Goal: Ask a question

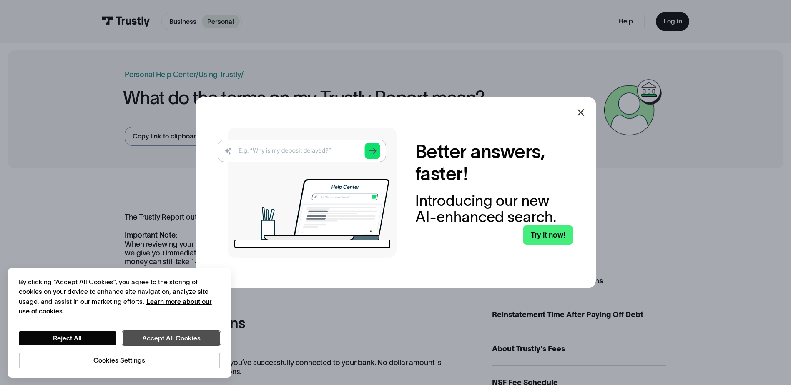
drag, startPoint x: 191, startPoint y: 336, endPoint x: 196, endPoint y: 333, distance: 5.8
click at [192, 335] on button "Accept All Cookies" at bounding box center [172, 339] width 98 height 14
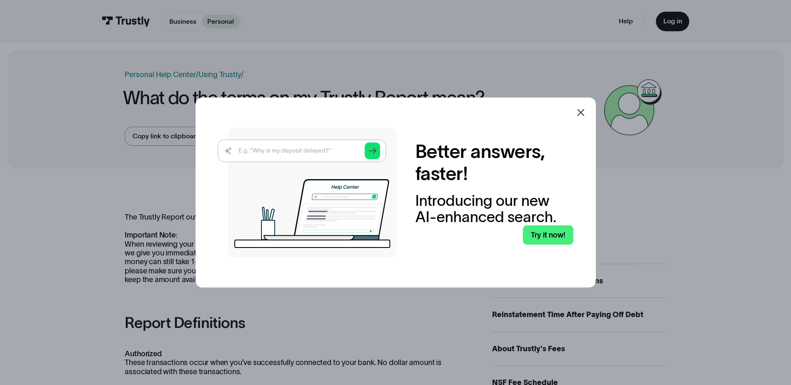
click at [586, 111] on icon at bounding box center [581, 113] width 10 height 10
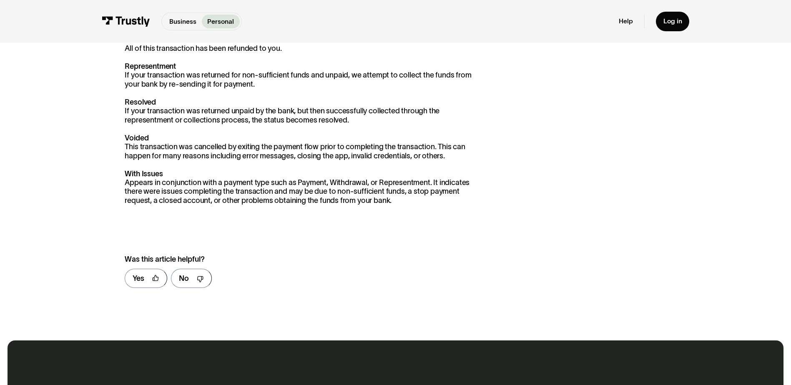
scroll to position [417, 0]
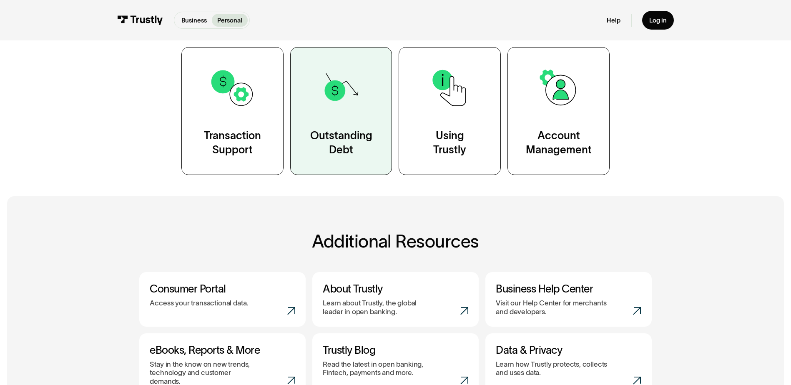
scroll to position [167, 0]
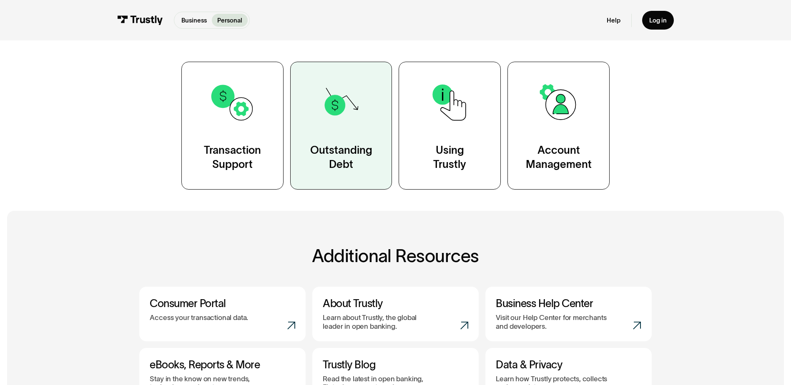
click at [350, 135] on link "Outstanding Debt" at bounding box center [341, 126] width 102 height 128
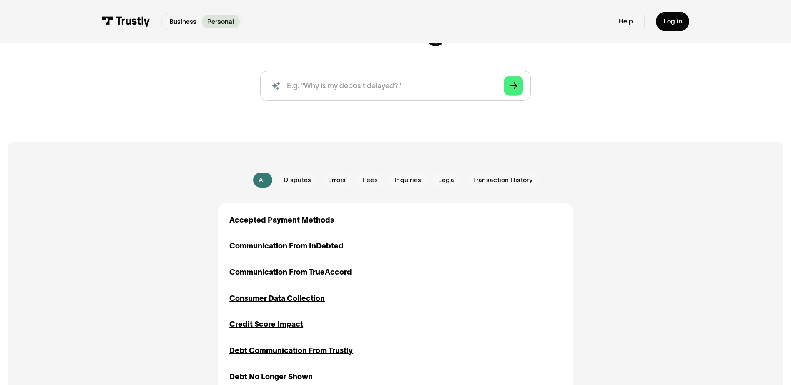
scroll to position [167, 0]
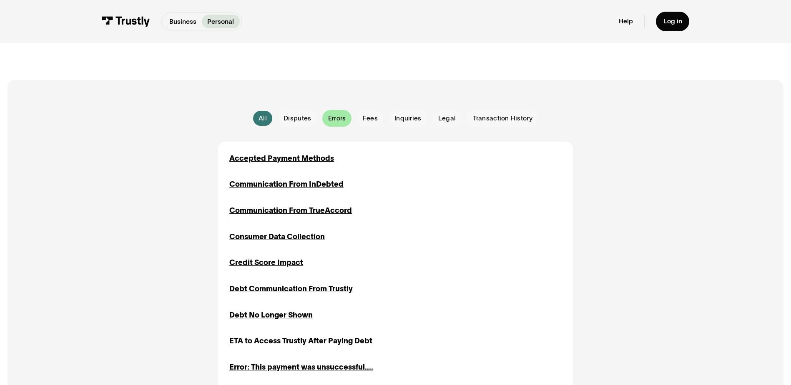
click at [340, 119] on span "Errors" at bounding box center [337, 118] width 18 height 9
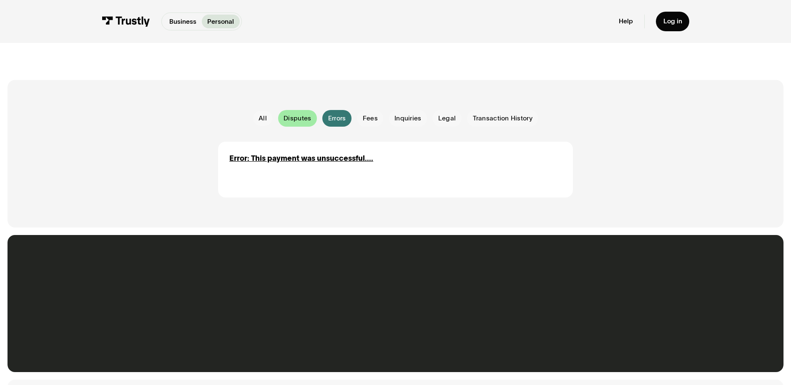
click at [301, 121] on span "Disputes" at bounding box center [298, 118] width 28 height 9
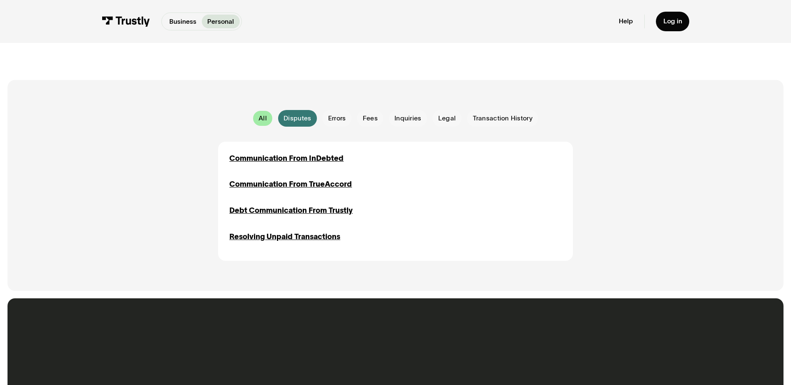
click at [260, 119] on div "All" at bounding box center [263, 118] width 8 height 9
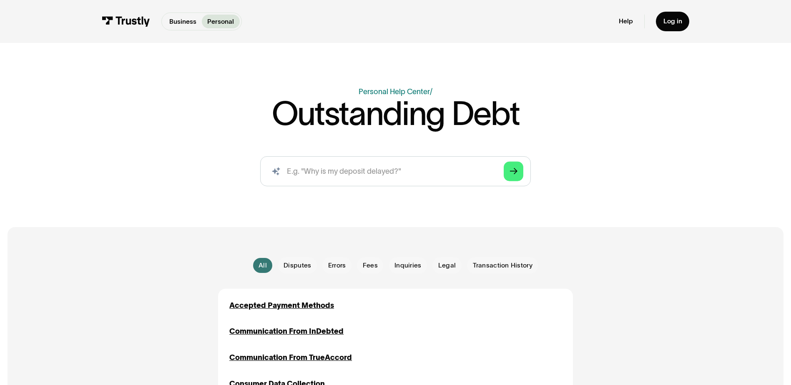
scroll to position [0, 0]
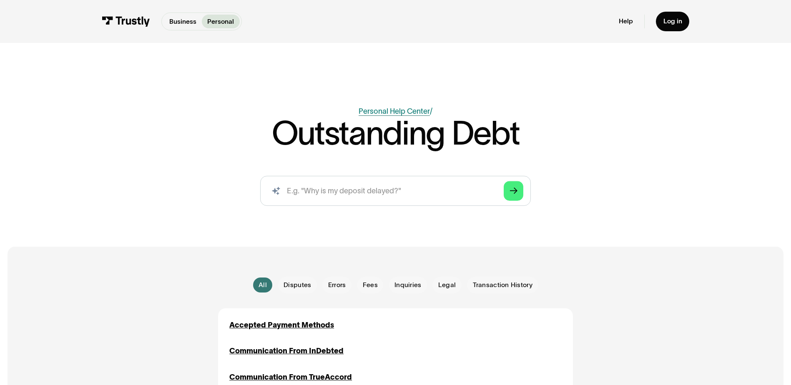
click at [384, 112] on link "Personal Help Center" at bounding box center [394, 111] width 71 height 8
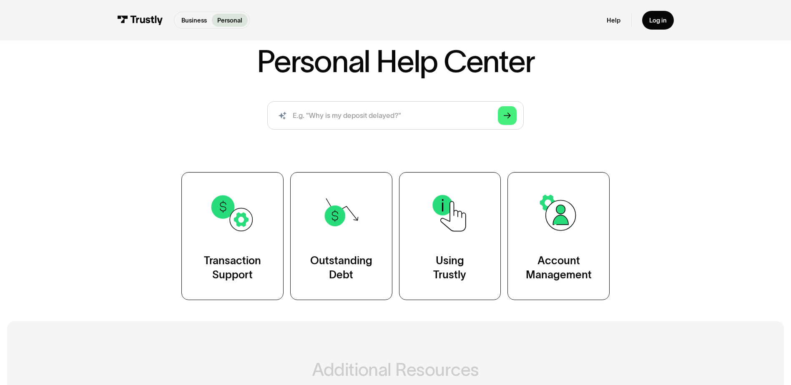
scroll to position [125, 0]
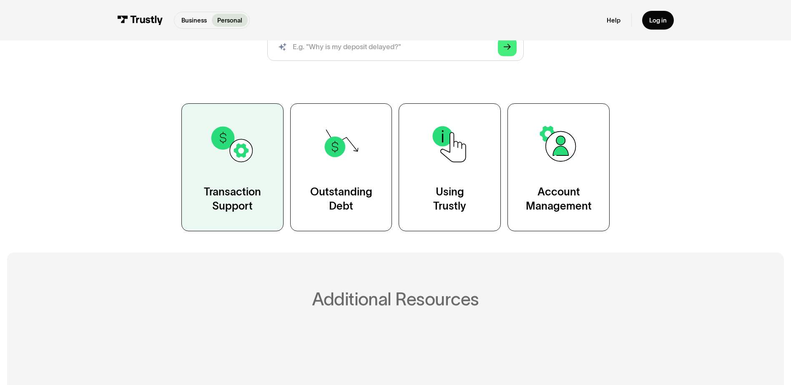
click at [255, 159] on img at bounding box center [232, 144] width 46 height 46
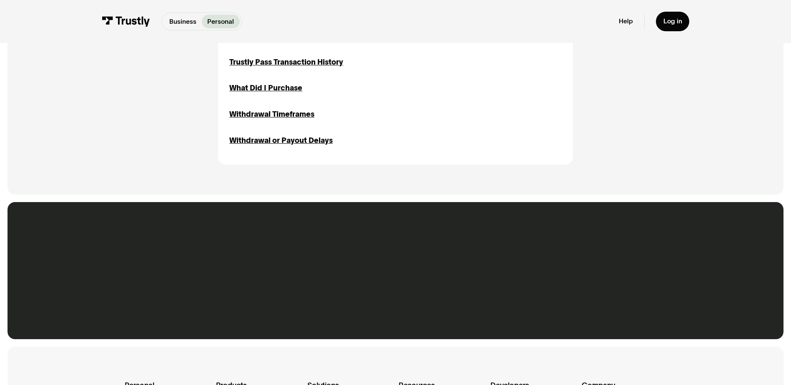
scroll to position [1168, 0]
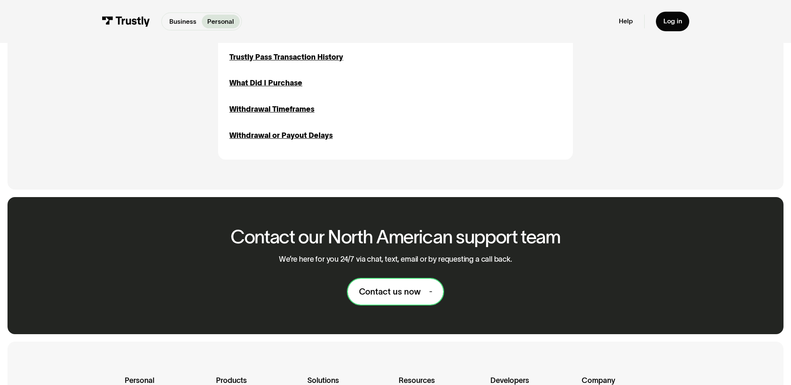
click at [409, 296] on div "Contact us now" at bounding box center [390, 292] width 62 height 11
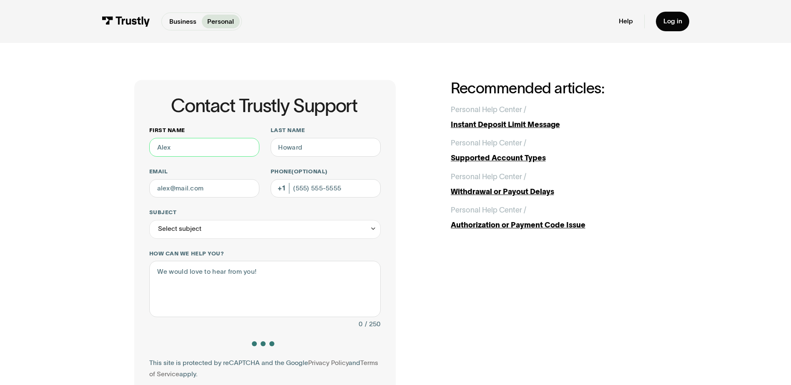
click at [211, 146] on input "First name" at bounding box center [204, 147] width 110 height 19
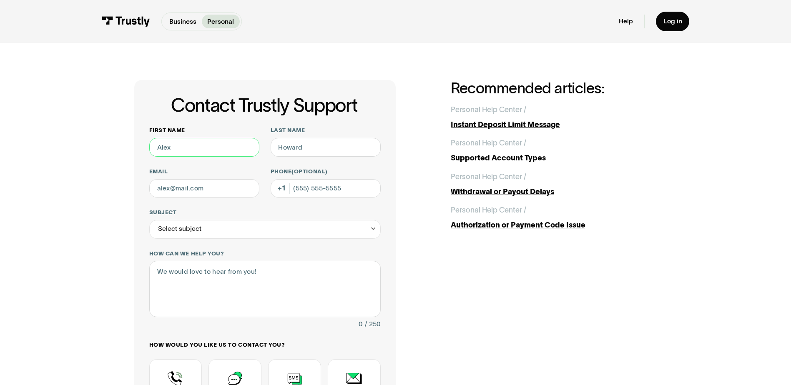
type input "[PERSON_NAME]"
type input "Maple"
type input "[EMAIL_ADDRESS][DOMAIN_NAME]"
type input "[PHONE_NUMBER]"
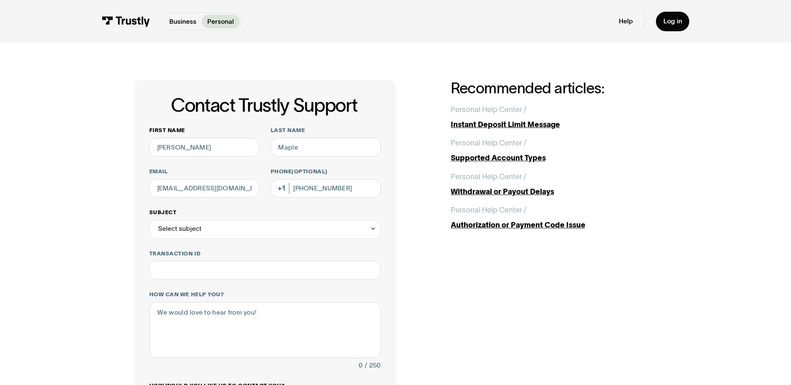
click at [265, 229] on div "Select subject" at bounding box center [265, 229] width 232 height 19
click at [225, 329] on div "Contact Trustly Support" at bounding box center [265, 328] width 224 height 15
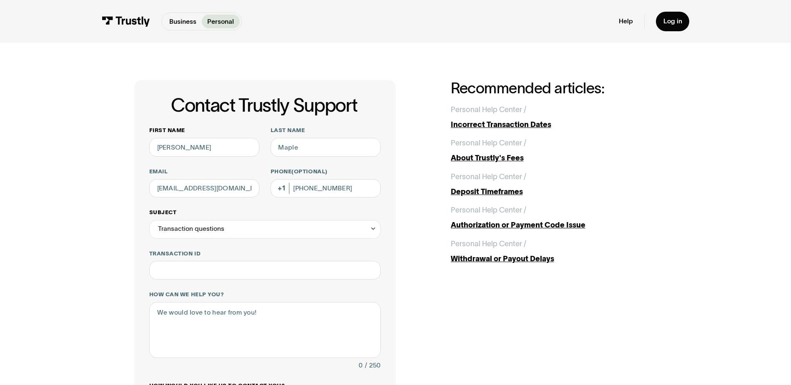
click at [293, 229] on div "Transaction questions" at bounding box center [265, 229] width 232 height 19
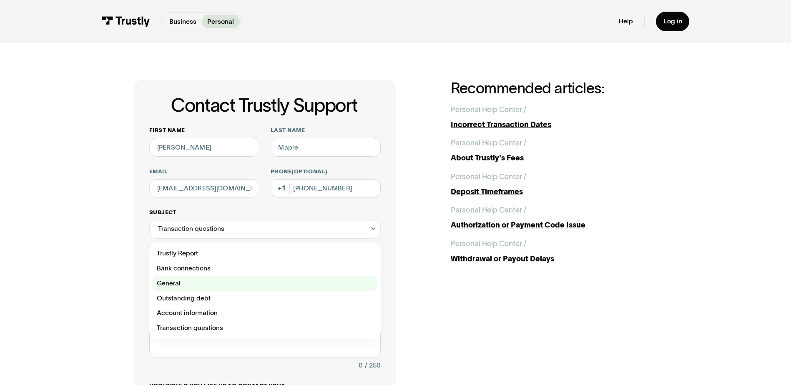
click at [256, 280] on div "Contact Trustly Support" at bounding box center [265, 283] width 224 height 15
type input "*******"
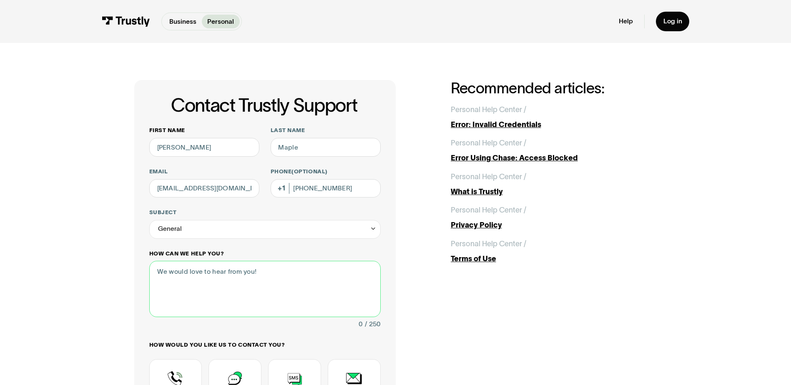
click at [312, 276] on textarea "How can we help you?" at bounding box center [265, 289] width 232 height 56
type textarea "T"
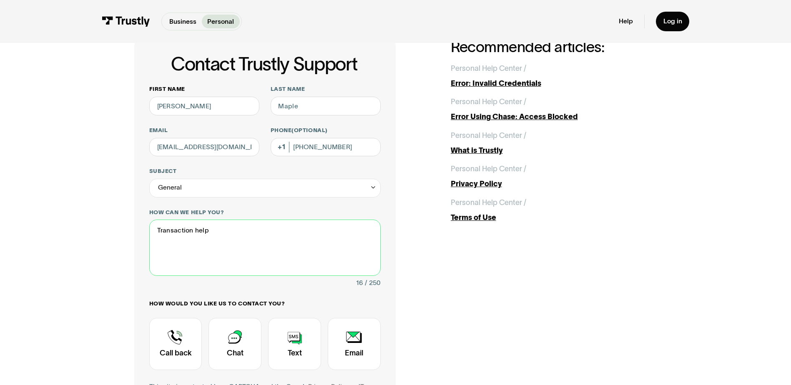
scroll to position [167, 0]
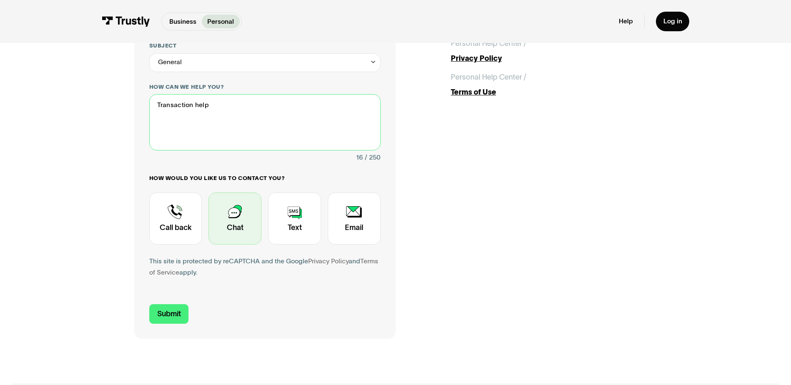
type textarea "Transaction help"
click at [232, 210] on div "Contact Trustly Support" at bounding box center [235, 219] width 53 height 52
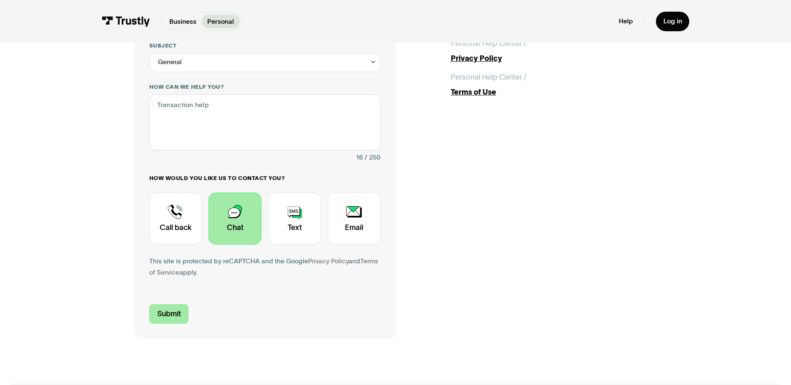
click at [161, 316] on input "Submit" at bounding box center [169, 315] width 40 height 20
type input "[PHONE_NUMBER]"
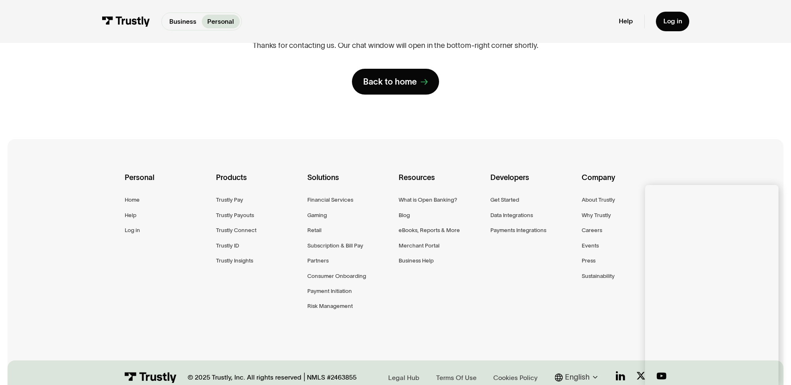
scroll to position [125, 0]
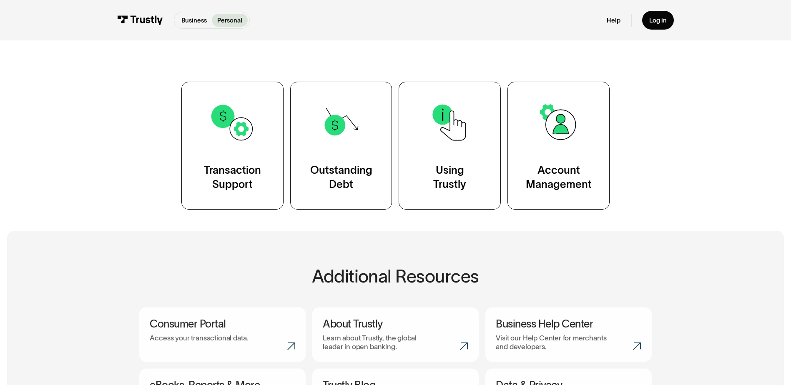
scroll to position [42, 0]
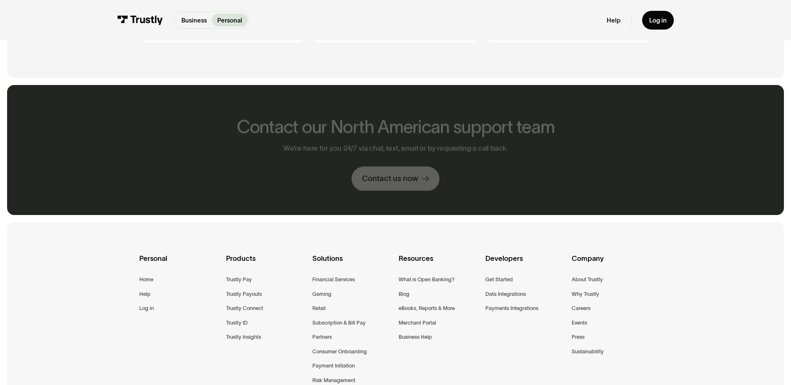
scroll to position [542, 0]
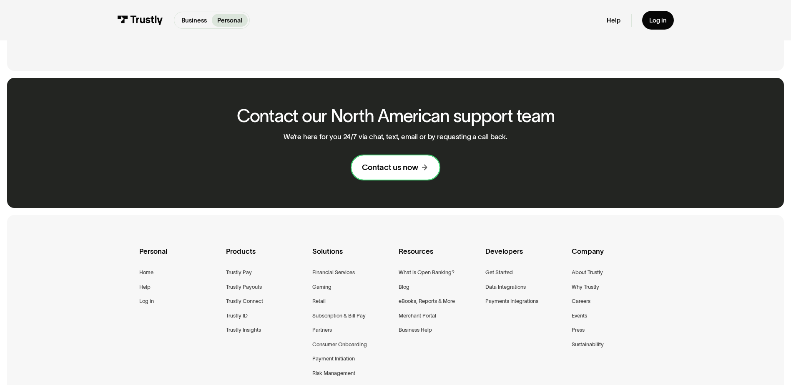
click at [398, 163] on div "Contact us now" at bounding box center [390, 168] width 56 height 10
